Goal: Task Accomplishment & Management: Use online tool/utility

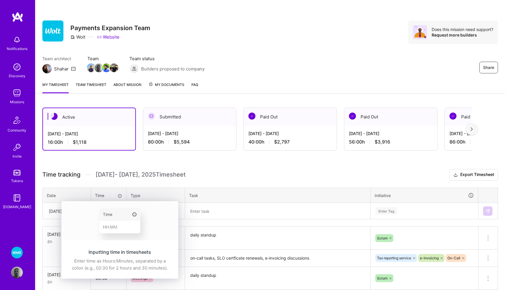
scroll to position [61, 0]
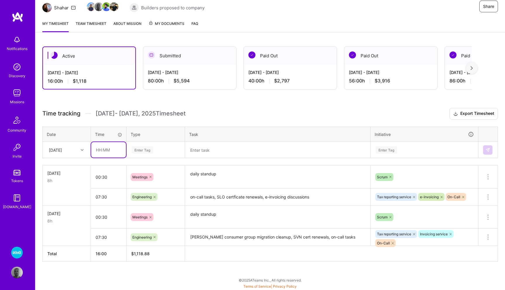
click at [107, 151] on input "text" at bounding box center [108, 149] width 35 height 15
type input ":"
type input "00:30"
click at [146, 150] on div "Enter Tag" at bounding box center [142, 149] width 22 height 9
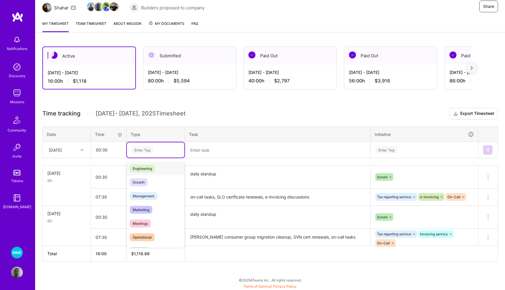
scroll to position [46, 0]
click at [142, 217] on span "Meetings" at bounding box center [140, 219] width 21 height 8
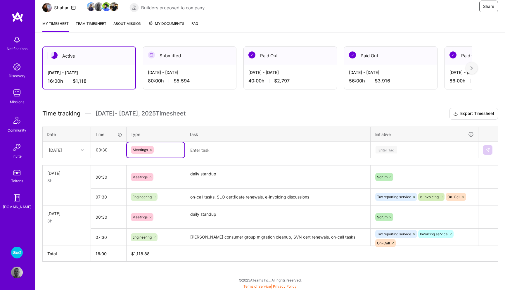
click at [213, 152] on textarea at bounding box center [277, 149] width 184 height 15
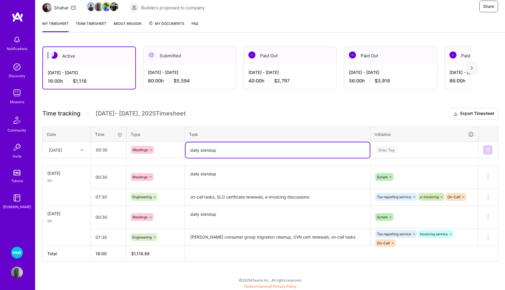
type textarea "daily standup"
click at [393, 148] on div "Enter Tag" at bounding box center [386, 149] width 22 height 9
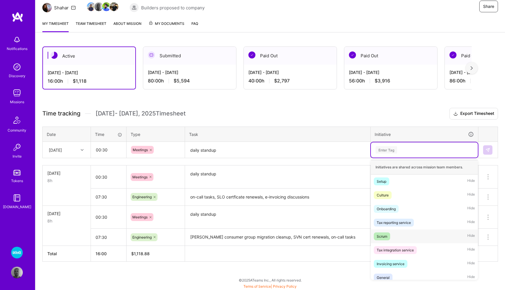
click at [381, 233] on div "Scrum" at bounding box center [381, 236] width 11 height 6
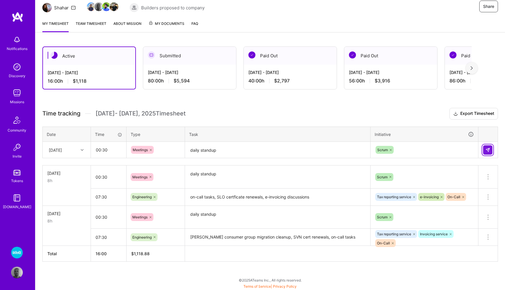
click at [485, 147] on button at bounding box center [487, 149] width 9 height 9
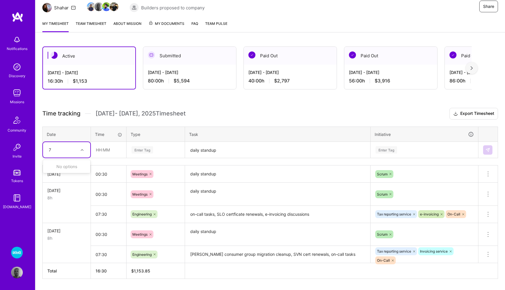
type input "7"
click at [106, 151] on input "text" at bounding box center [108, 149] width 35 height 15
type input "07:30"
click at [143, 148] on div "Enter Tag" at bounding box center [142, 149] width 22 height 9
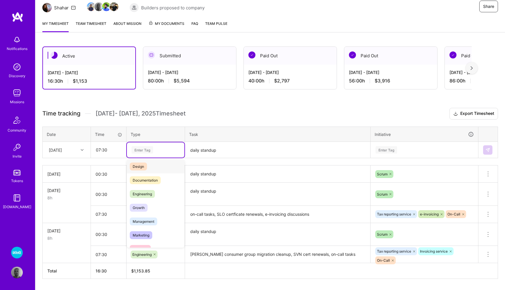
scroll to position [18, 0]
click at [145, 192] on span "Engineering" at bounding box center [142, 193] width 25 height 8
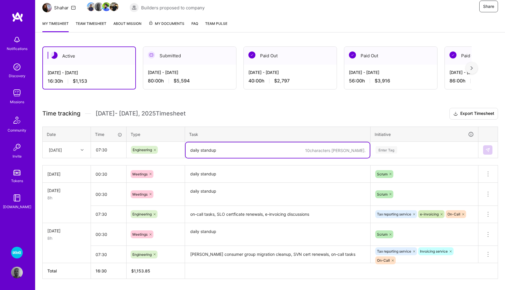
click at [211, 148] on textarea "daily standup" at bounding box center [277, 149] width 184 height 15
type textarea "on-call tasks, SLO certificate renewals"
click at [389, 151] on div "Enter Tag" at bounding box center [386, 149] width 22 height 9
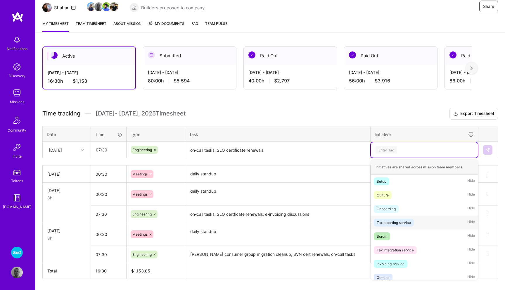
click at [388, 222] on div "Tax reporting service" at bounding box center [393, 222] width 34 height 6
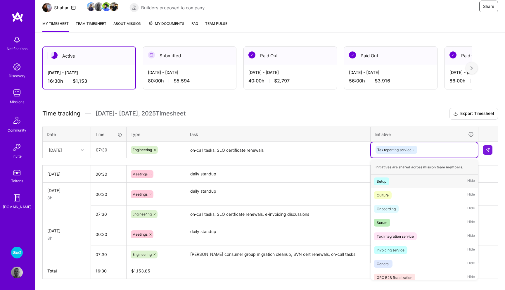
click at [432, 145] on div "Tax reporting service" at bounding box center [424, 149] width 99 height 9
click at [399, 247] on div "Invoicing service" at bounding box center [390, 249] width 28 height 6
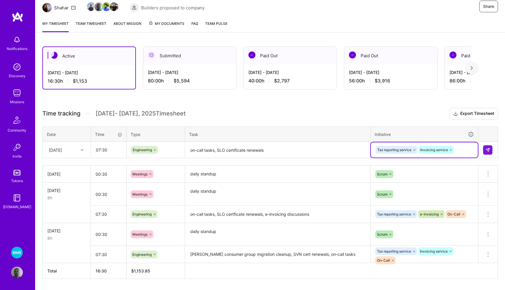
click at [461, 147] on div "Tax reporting service Invoicing service" at bounding box center [424, 149] width 99 height 9
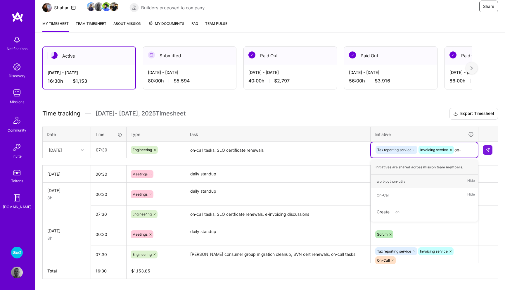
type input "on-c"
click at [388, 179] on div "On-Call" at bounding box center [382, 181] width 13 height 6
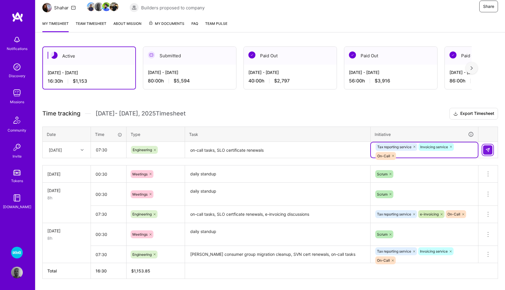
click at [486, 150] on img at bounding box center [487, 149] width 5 height 5
